Goal: Information Seeking & Learning: Learn about a topic

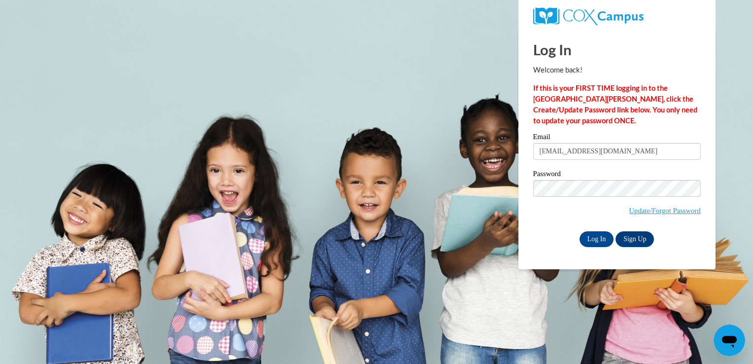
click at [595, 247] on div "Log In Welcome back! If this is your FIRST TIME logging in to the NEW Cox Campu…" at bounding box center [617, 149] width 212 height 239
click at [593, 242] on input "Log In" at bounding box center [596, 239] width 34 height 16
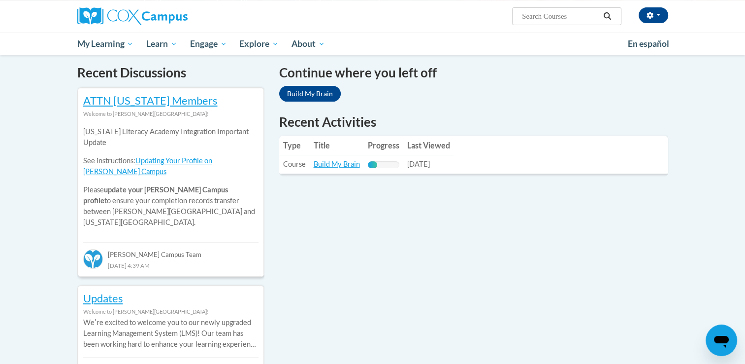
scroll to position [303, 0]
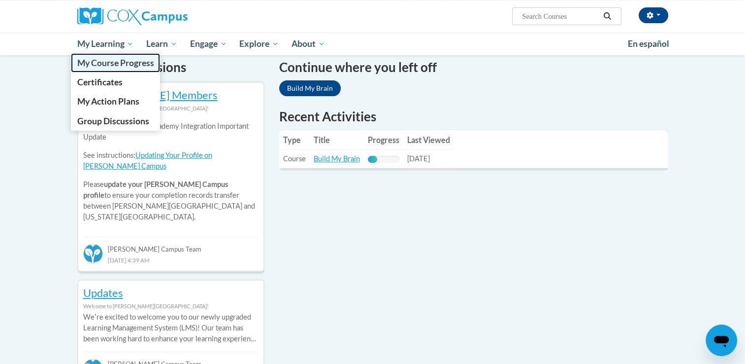
click at [112, 65] on span "My Course Progress" at bounding box center [115, 63] width 77 height 10
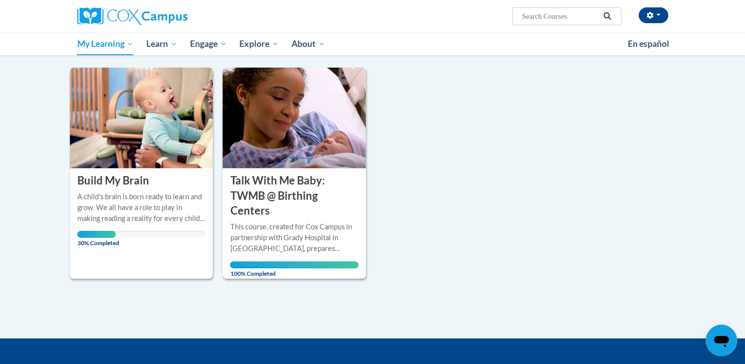
scroll to position [120, 0]
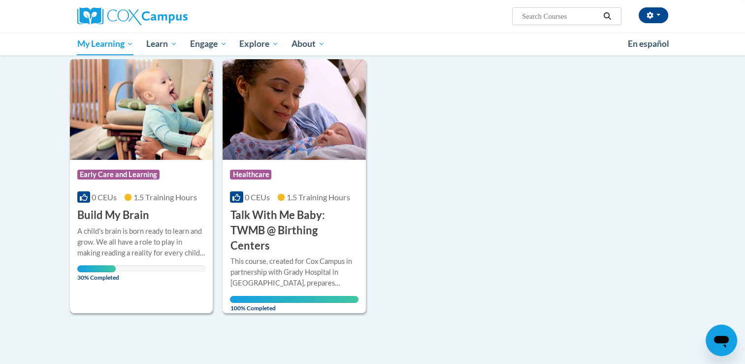
click at [134, 212] on h3 "Build My Brain" at bounding box center [113, 214] width 72 height 15
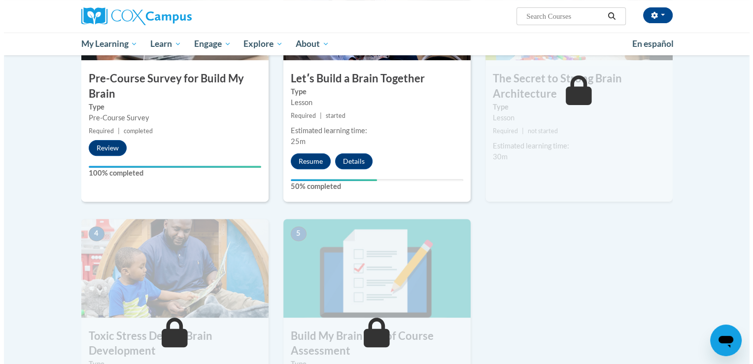
scroll to position [261, 0]
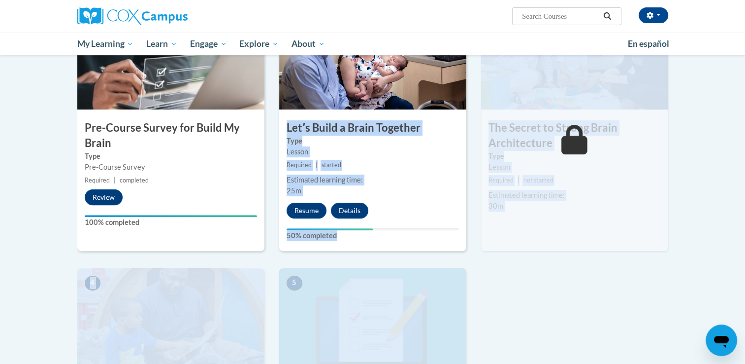
drag, startPoint x: 282, startPoint y: 124, endPoint x: 433, endPoint y: 279, distance: 216.7
click at [433, 279] on div "1 Pre-Course Survey for Build My Brain Type Pre-Course Survey Required | comple…" at bounding box center [373, 253] width 606 height 484
drag, startPoint x: 433, startPoint y: 279, endPoint x: 409, endPoint y: 186, distance: 95.7
click at [409, 186] on div "Estimated learning time: 25m" at bounding box center [372, 185] width 187 height 22
click at [398, 169] on small "Required | started" at bounding box center [372, 165] width 187 height 11
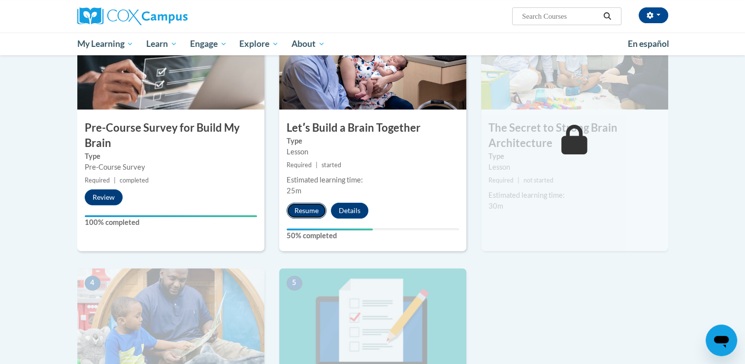
click at [304, 216] on button "Resume" at bounding box center [307, 211] width 40 height 16
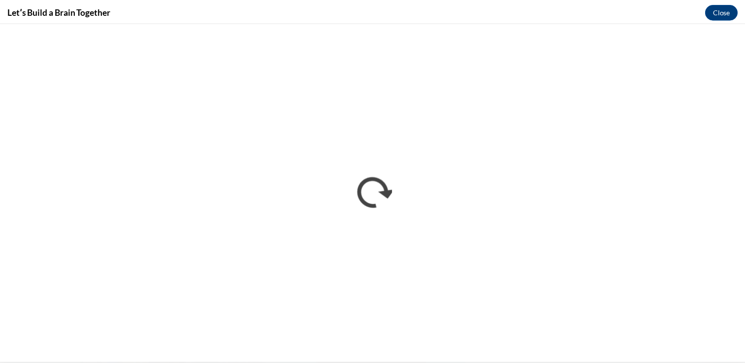
scroll to position [0, 0]
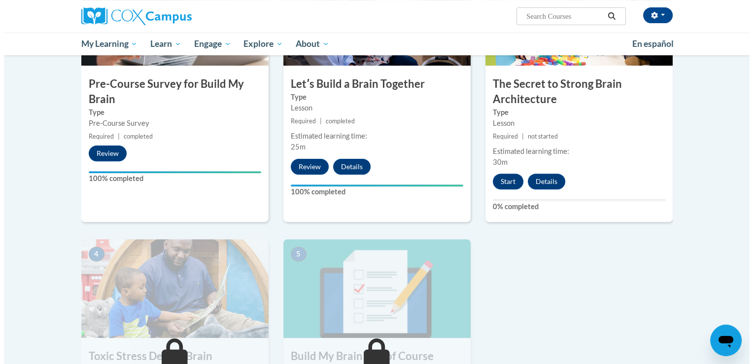
scroll to position [244, 0]
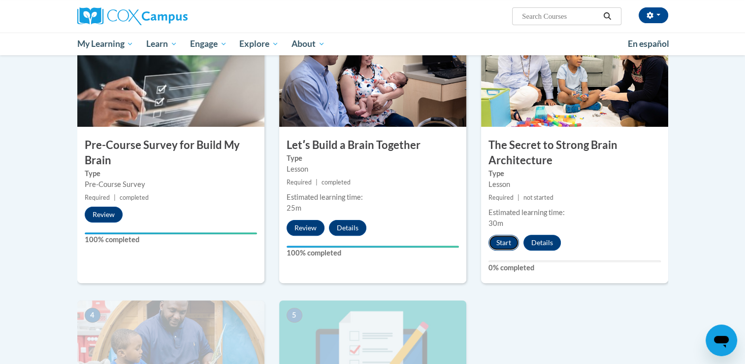
click at [505, 249] on button "Start" at bounding box center [504, 243] width 31 height 16
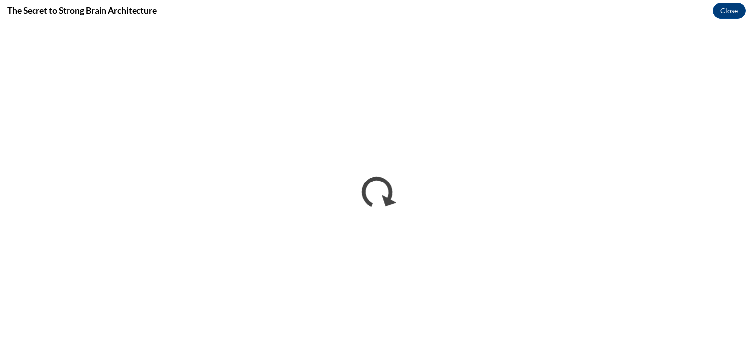
scroll to position [0, 0]
